Goal: Task Accomplishment & Management: Use online tool/utility

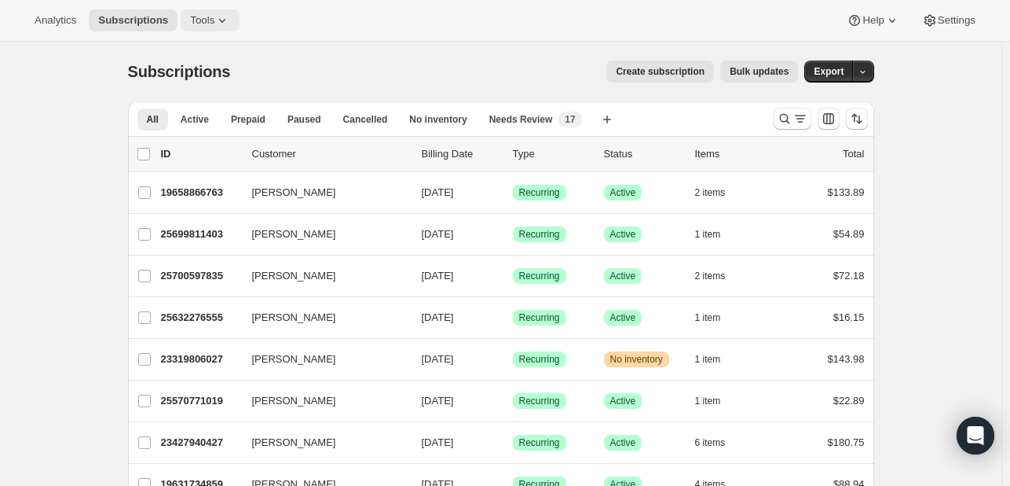
click at [214, 17] on icon at bounding box center [222, 21] width 16 height 16
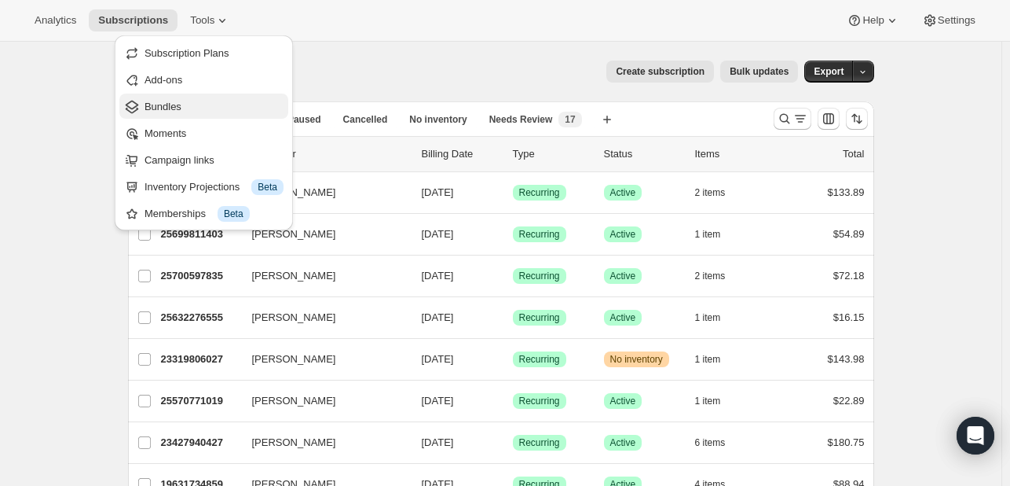
click at [171, 105] on span "Bundles" at bounding box center [163, 107] width 37 height 12
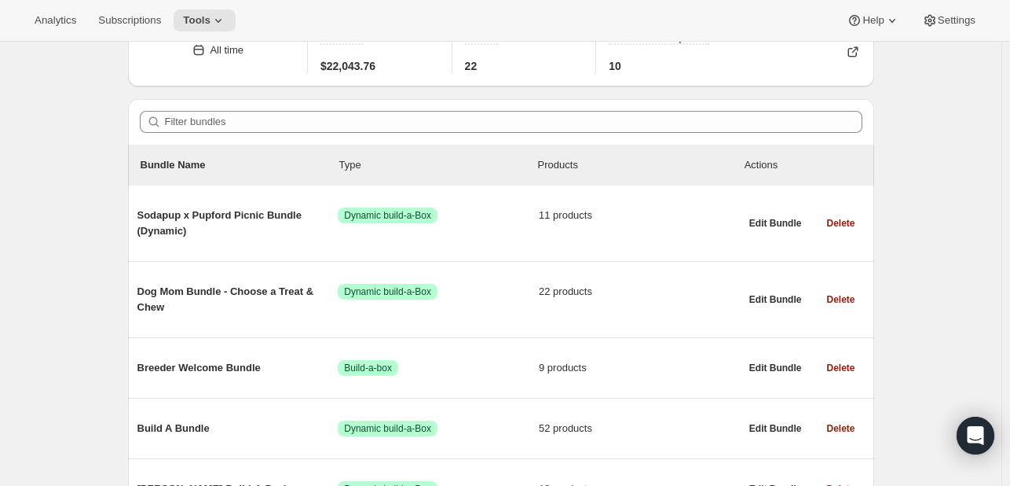
scroll to position [85, 0]
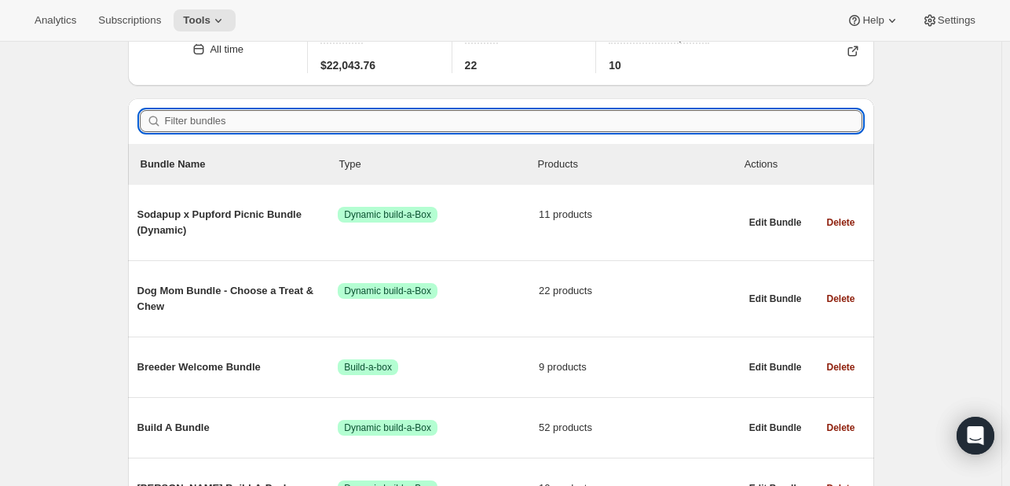
click at [281, 122] on input "Filter bundles" at bounding box center [514, 121] width 698 height 22
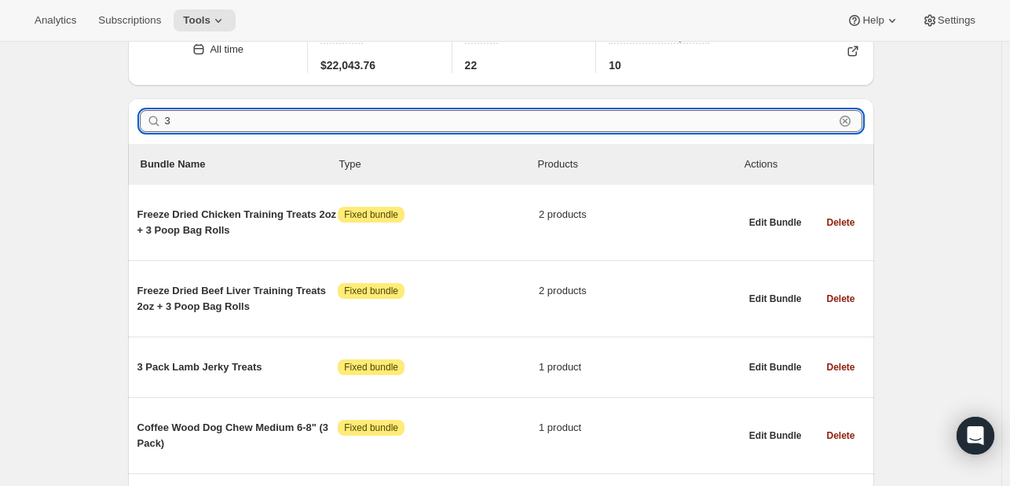
type input "3"
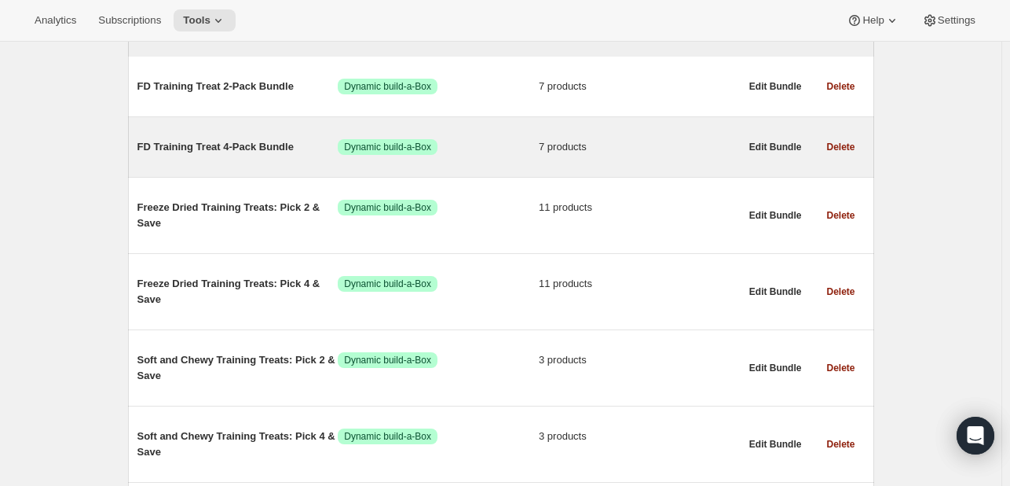
scroll to position [0, 0]
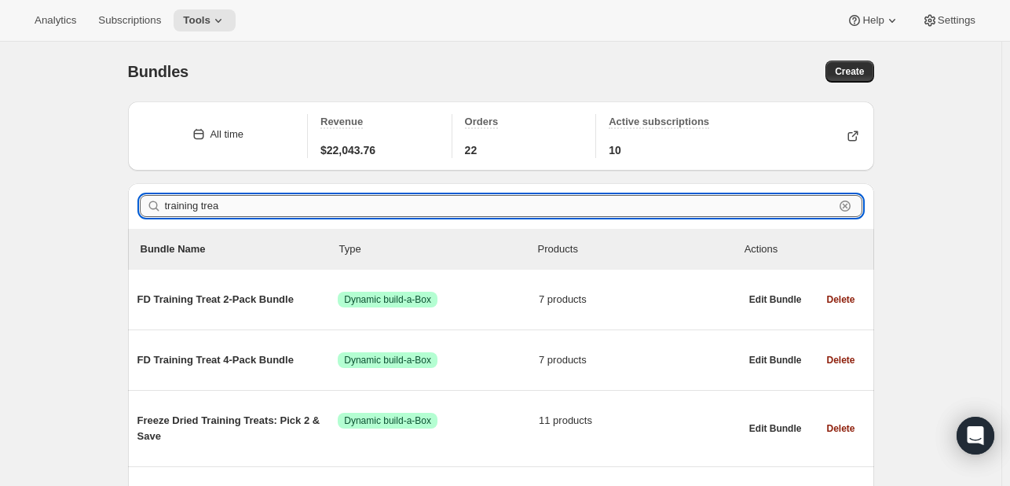
type input "training treat"
click at [282, 199] on input "training treat" at bounding box center [499, 206] width 669 height 22
click at [240, 206] on input "training treat" at bounding box center [499, 206] width 669 height 22
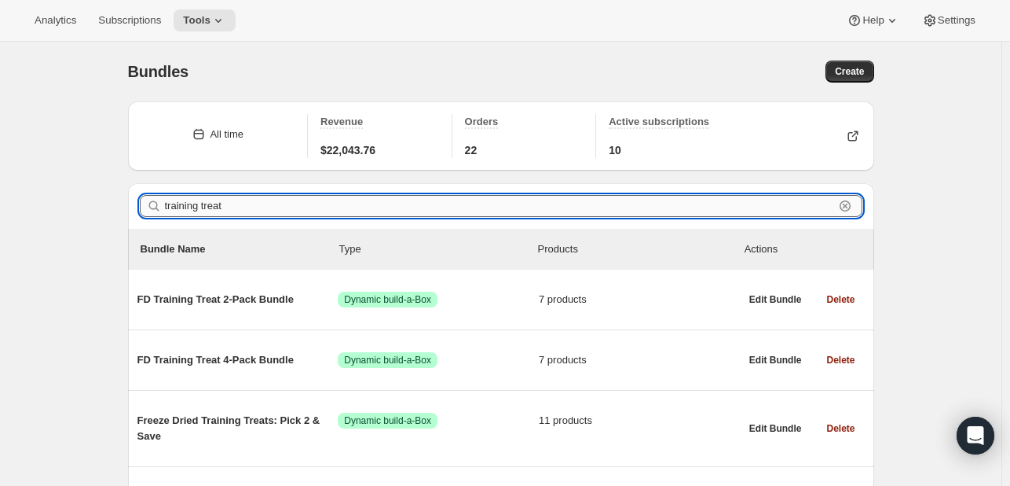
click at [240, 206] on input "training treat" at bounding box center [499, 206] width 669 height 22
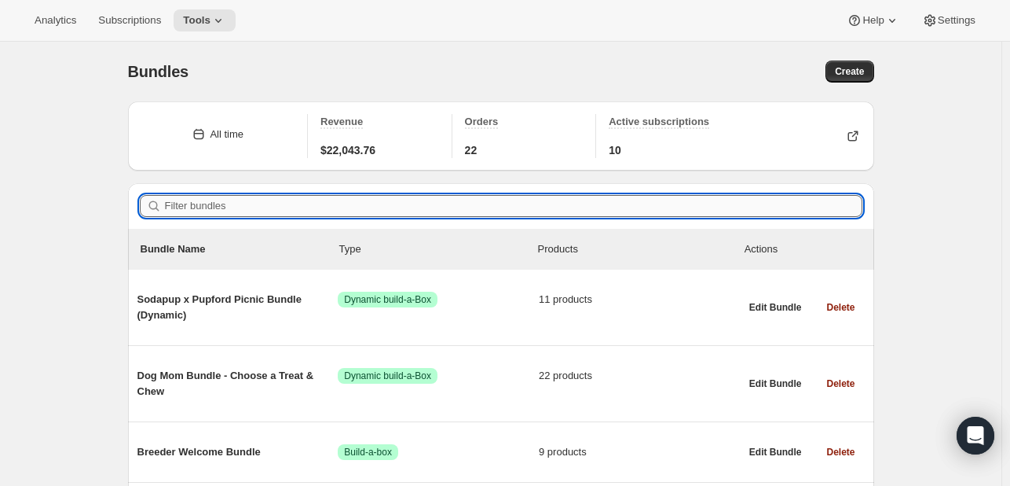
click at [240, 206] on input "Filter bundles" at bounding box center [514, 206] width 698 height 22
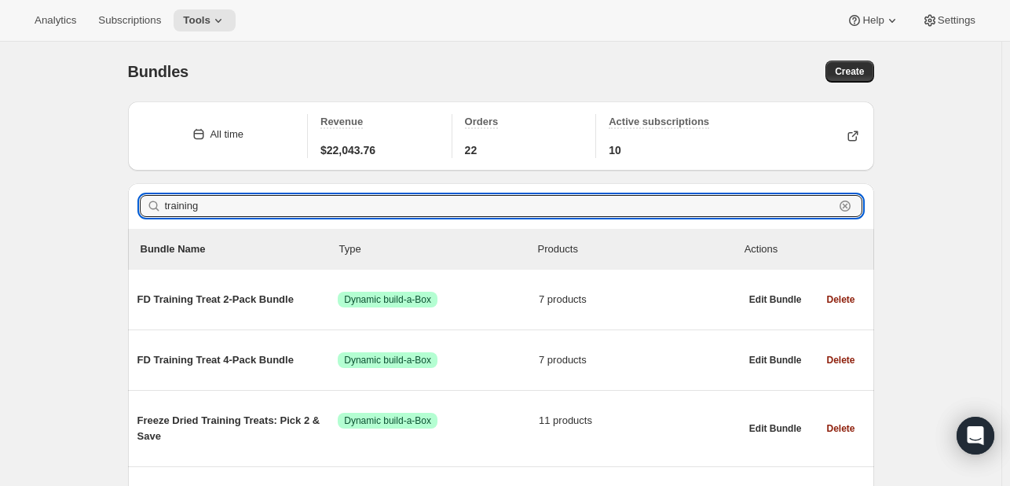
type input "training"
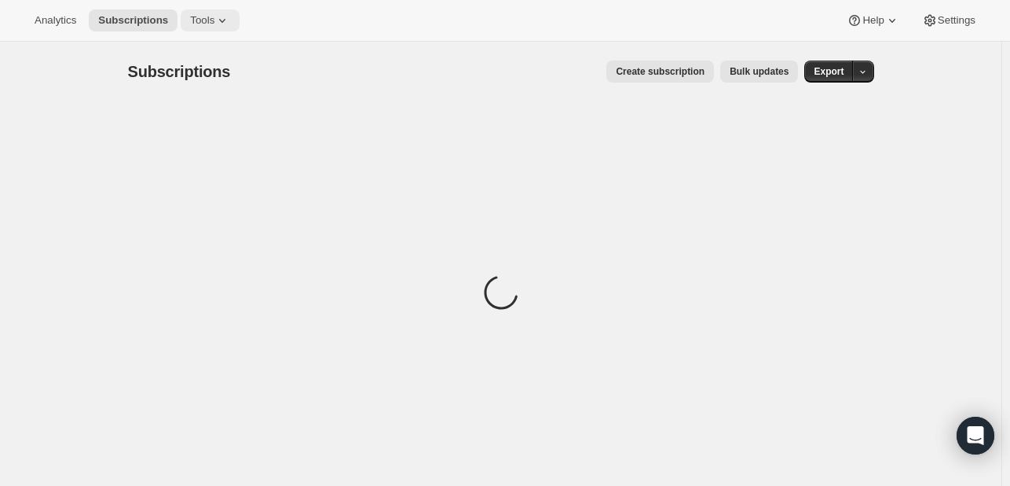
click at [214, 13] on icon at bounding box center [222, 21] width 16 height 16
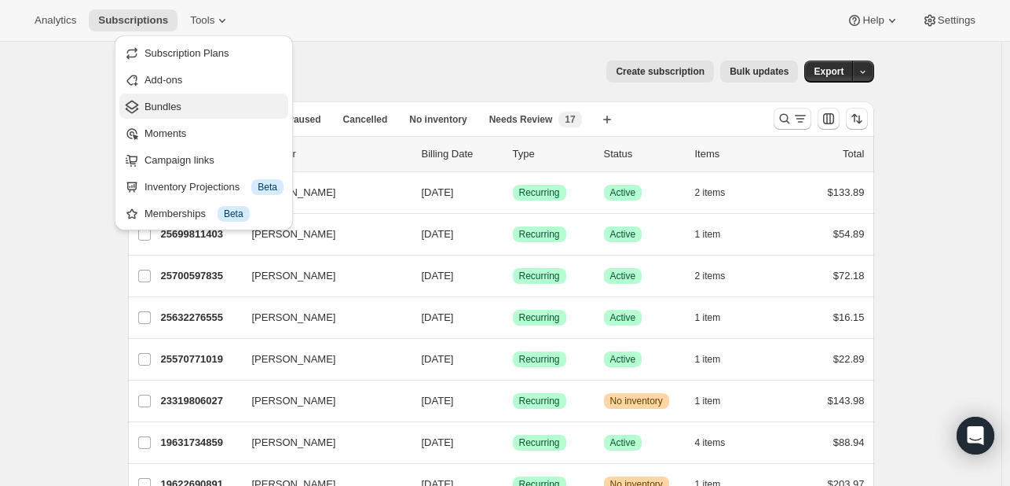
click at [163, 99] on span "Bundles" at bounding box center [214, 107] width 139 height 16
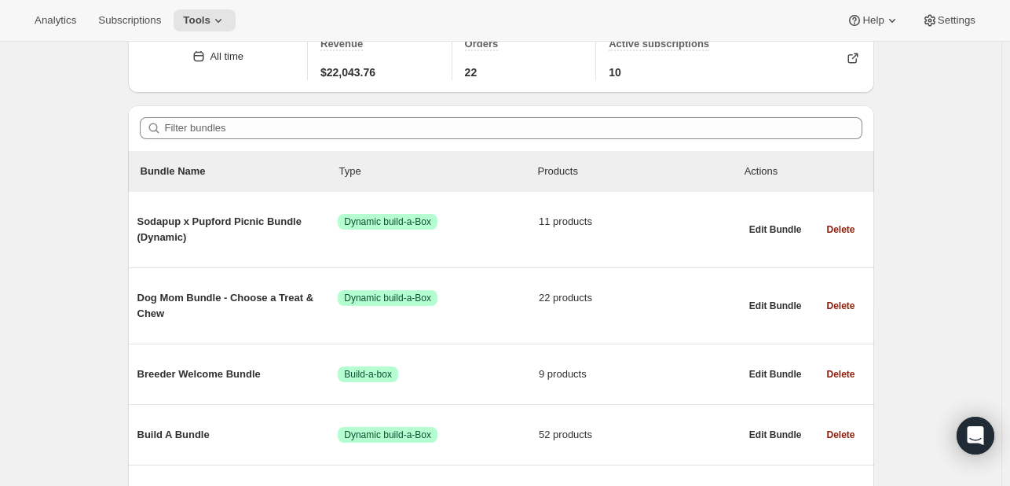
scroll to position [79, 0]
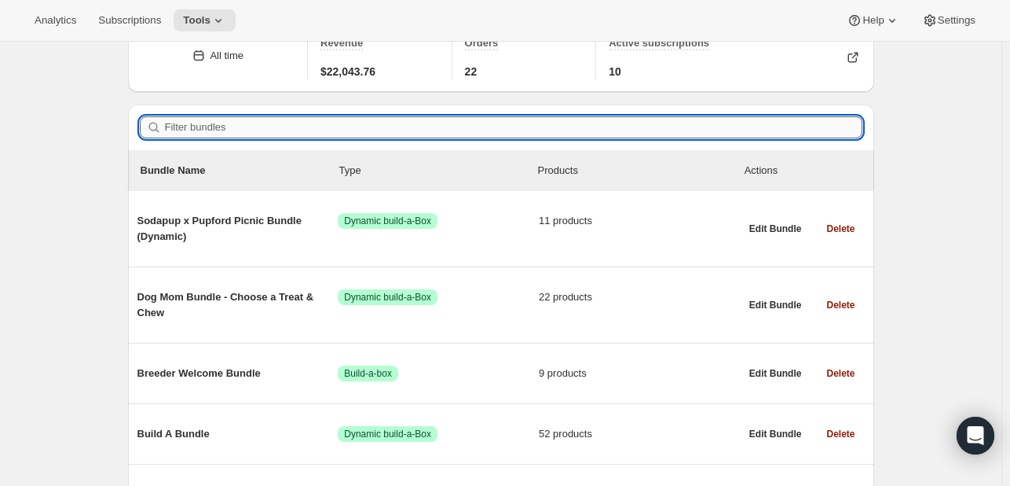
click at [289, 125] on input "Filter bundles" at bounding box center [514, 127] width 698 height 22
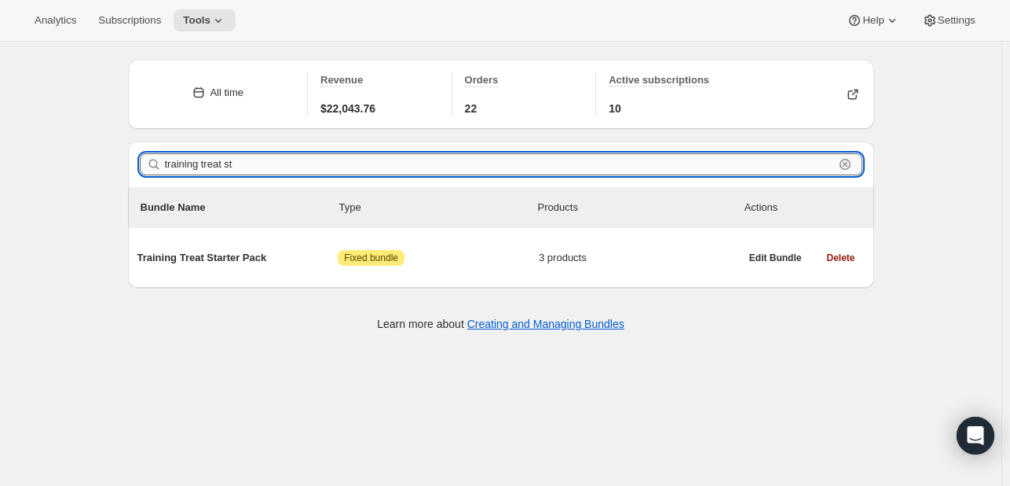
scroll to position [41, 0]
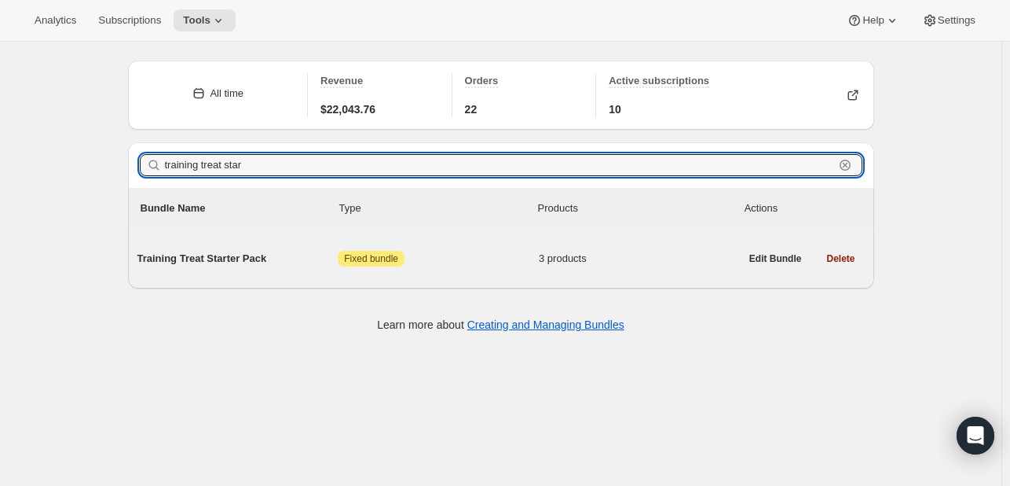
type input "training treat star"
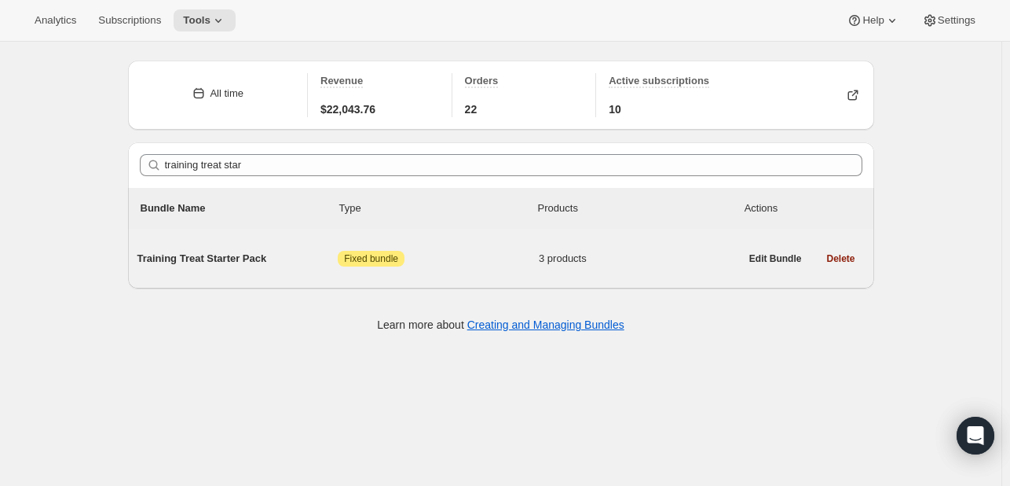
click at [194, 277] on div "Training Treat Starter Pack Attention Fixed bundle 3 products" at bounding box center [438, 258] width 603 height 41
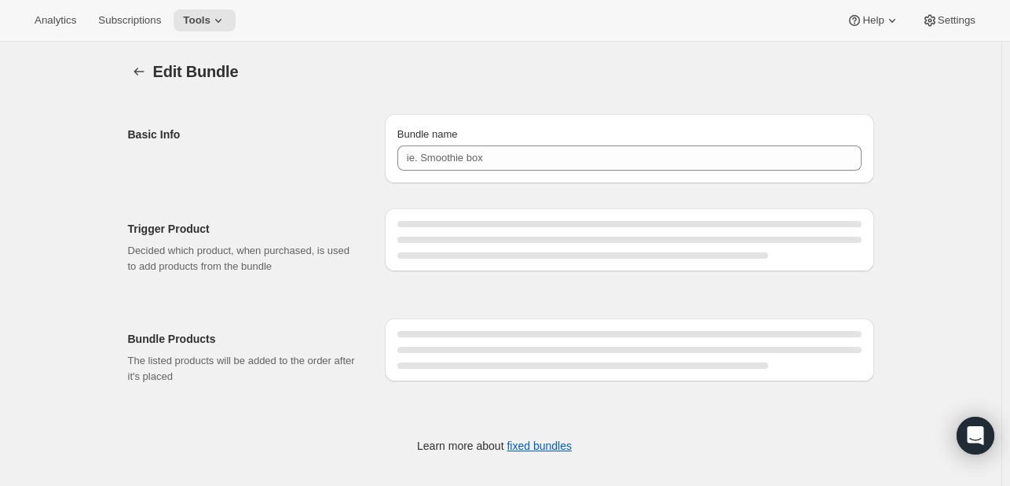
type input "Training Treat Starter Pack"
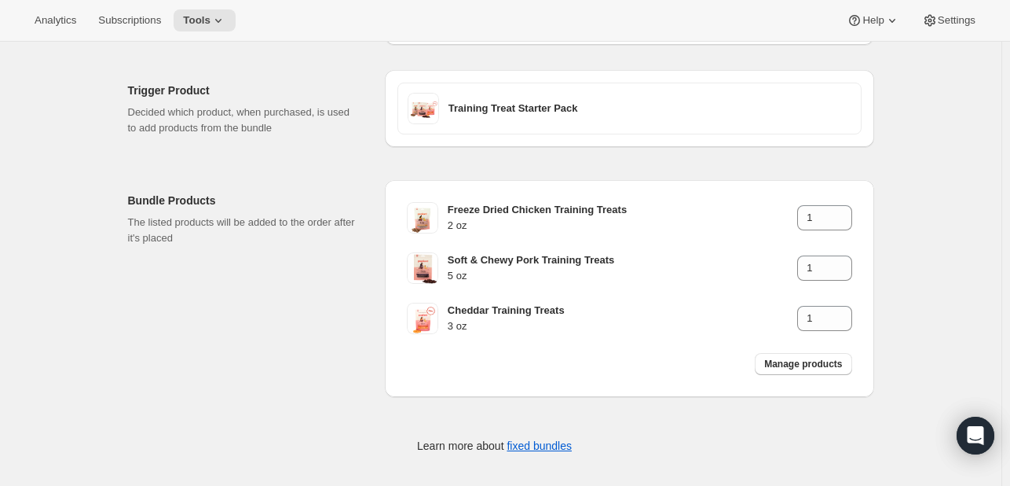
scroll to position [145, 0]
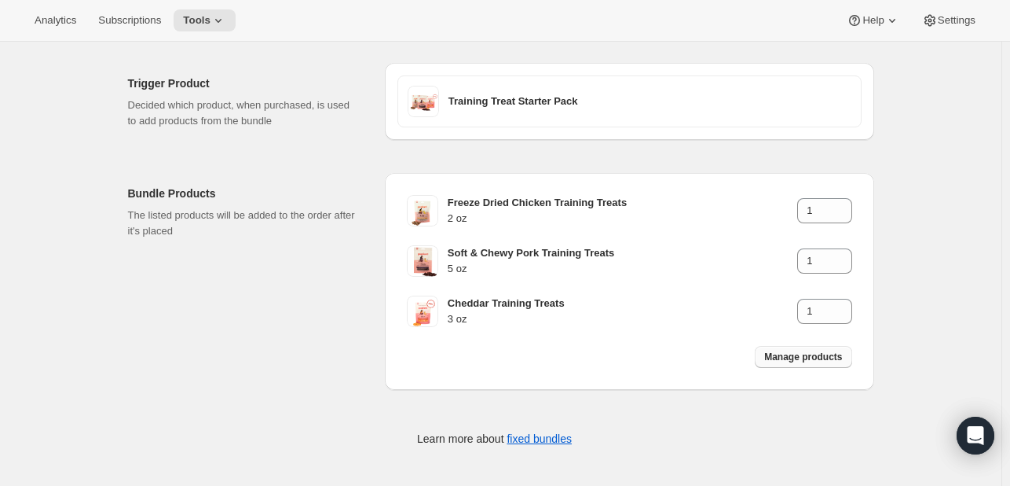
click at [793, 361] on span "Manage products" at bounding box center [803, 356] width 78 height 13
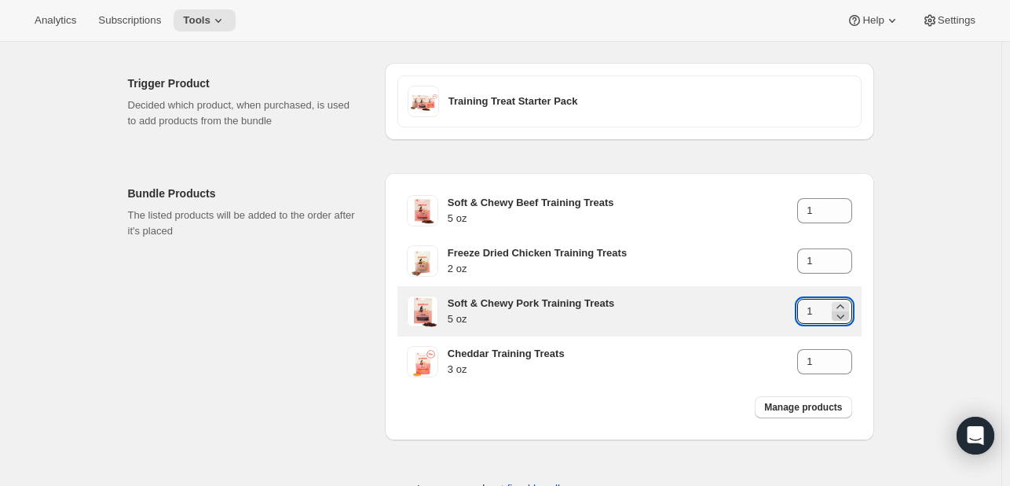
click at [841, 312] on icon at bounding box center [841, 316] width 16 height 16
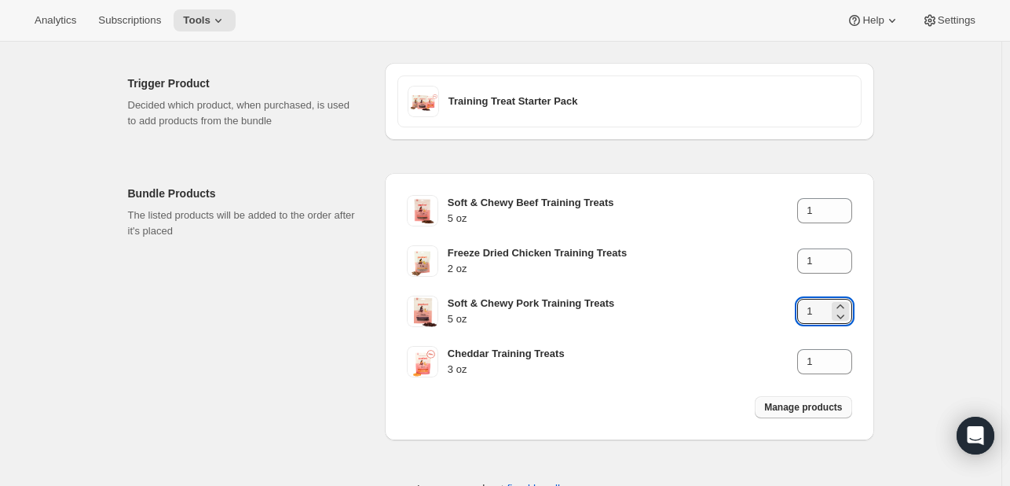
click at [781, 412] on button "Manage products" at bounding box center [803, 407] width 97 height 22
